Goal: Feedback & Contribution: Leave review/rating

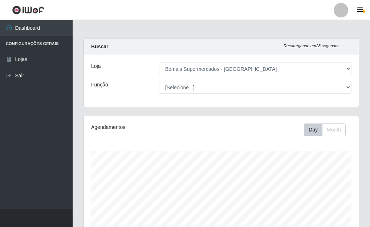
select select "249"
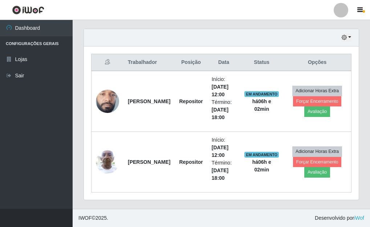
scroll to position [150, 275]
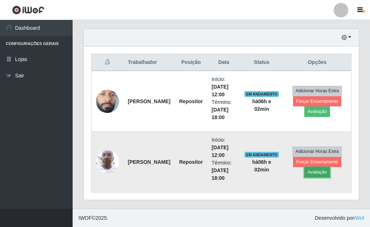
click at [317, 175] on button "Avaliação" at bounding box center [317, 172] width 26 height 10
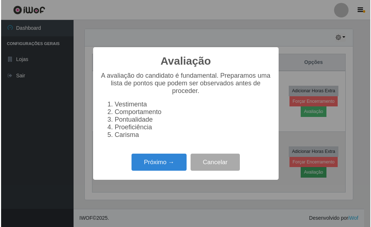
scroll to position [150, 270]
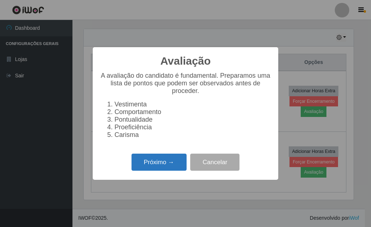
click at [159, 166] on button "Próximo →" at bounding box center [159, 161] width 55 height 17
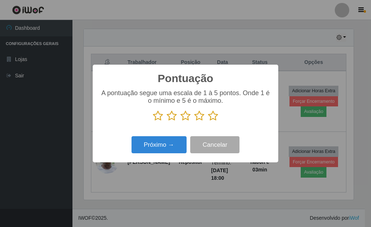
click at [213, 117] on icon at bounding box center [213, 115] width 10 height 11
click at [208, 121] on input "radio" at bounding box center [208, 121] width 0 height 0
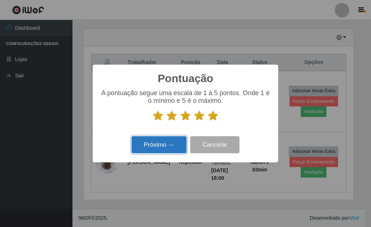
click at [179, 146] on button "Próximo →" at bounding box center [159, 144] width 55 height 17
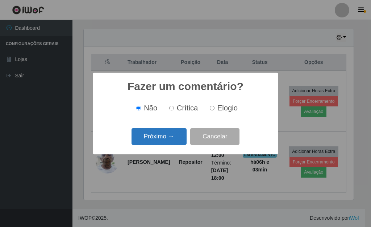
click at [165, 136] on button "Próximo →" at bounding box center [159, 136] width 55 height 17
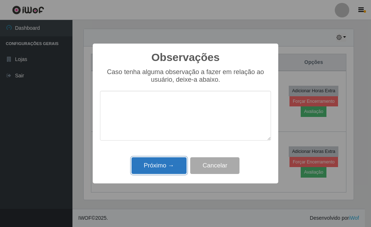
click at [170, 164] on button "Próximo →" at bounding box center [159, 165] width 55 height 17
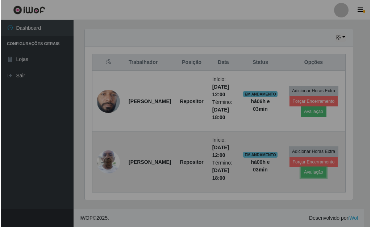
scroll to position [150, 275]
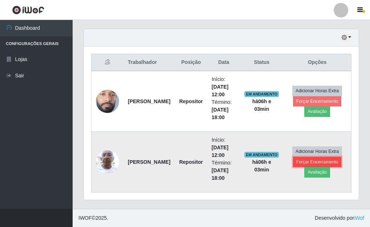
click at [304, 162] on button "Forçar Encerramento" at bounding box center [317, 162] width 49 height 10
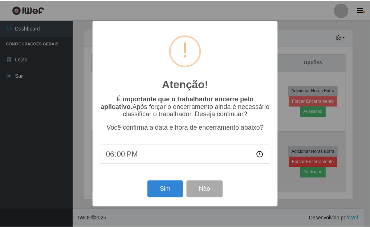
scroll to position [150, 270]
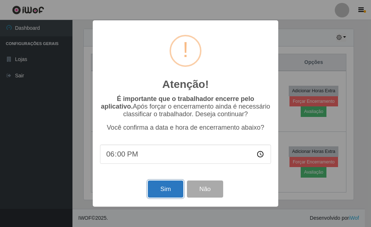
click at [173, 194] on button "Sim" at bounding box center [165, 188] width 35 height 17
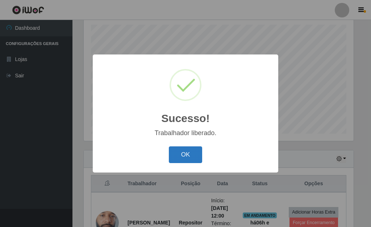
click at [180, 157] on button "OK" at bounding box center [186, 154] width 34 height 17
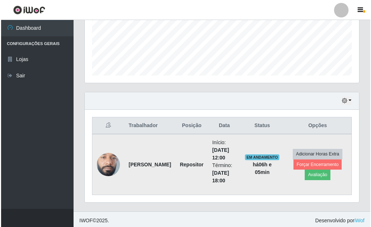
scroll to position [186, 0]
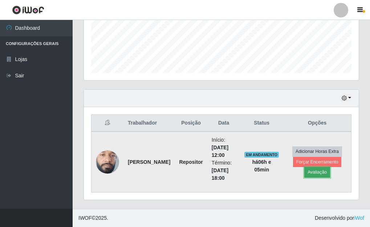
click at [315, 174] on button "Avaliação" at bounding box center [317, 172] width 26 height 10
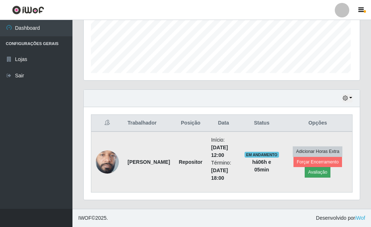
scroll to position [150, 270]
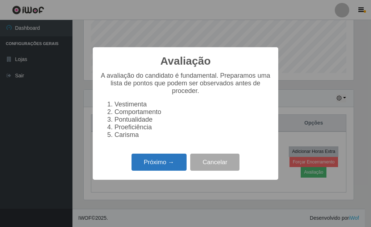
click at [164, 168] on button "Próximo →" at bounding box center [159, 161] width 55 height 17
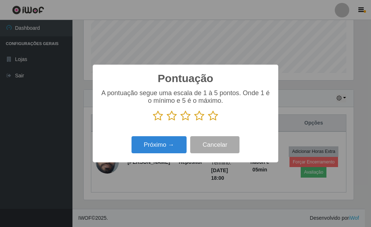
click at [213, 117] on icon at bounding box center [213, 115] width 10 height 11
click at [208, 121] on input "radio" at bounding box center [208, 121] width 0 height 0
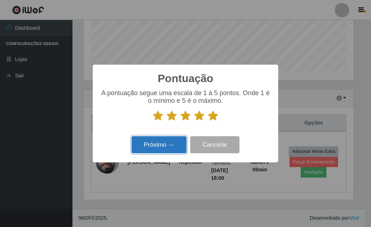
click at [168, 145] on button "Próximo →" at bounding box center [159, 144] width 55 height 17
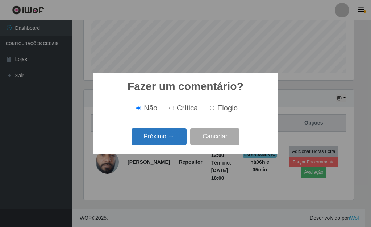
click at [167, 139] on button "Próximo →" at bounding box center [159, 136] width 55 height 17
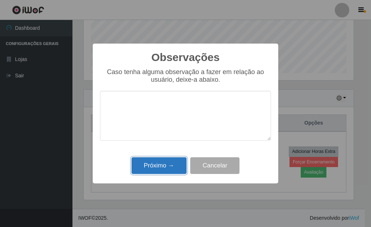
click at [168, 161] on button "Próximo →" at bounding box center [159, 165] width 55 height 17
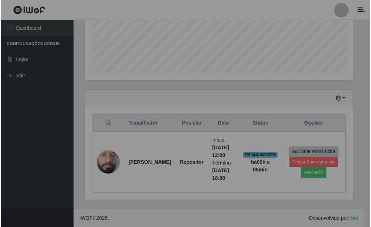
scroll to position [150, 275]
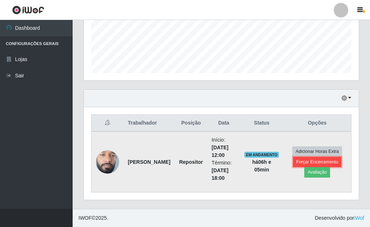
click at [299, 160] on button "Forçar Encerramento" at bounding box center [317, 162] width 49 height 10
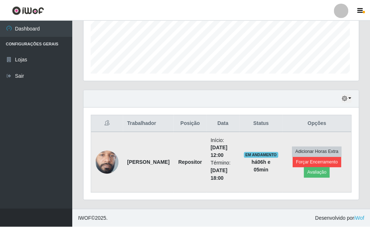
scroll to position [150, 270]
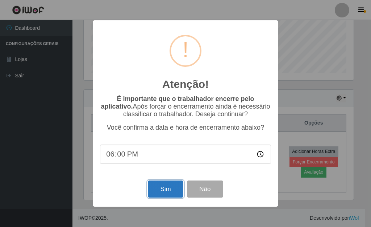
click at [167, 189] on button "Sim" at bounding box center [165, 188] width 35 height 17
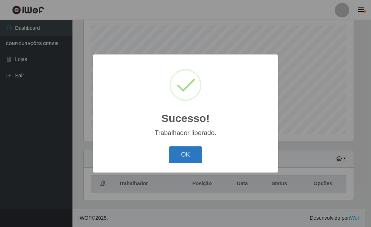
click at [191, 156] on button "OK" at bounding box center [186, 154] width 34 height 17
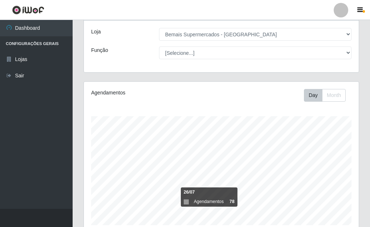
scroll to position [17, 0]
